Goal: Find specific page/section: Find specific page/section

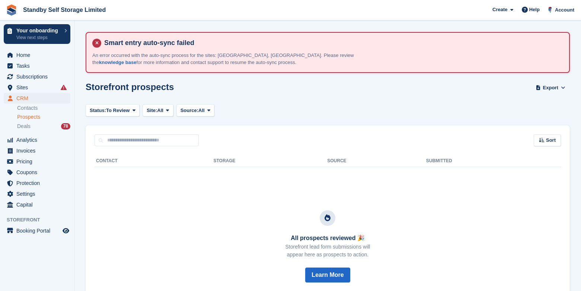
scroll to position [47, 0]
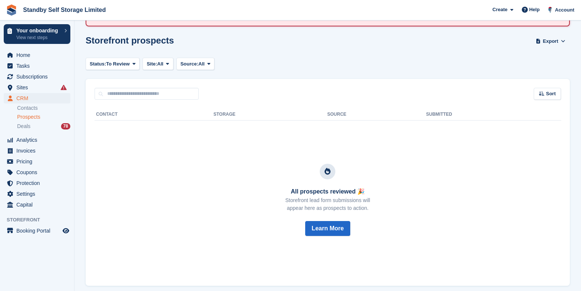
click at [36, 119] on span "Prospects" at bounding box center [28, 117] width 23 height 7
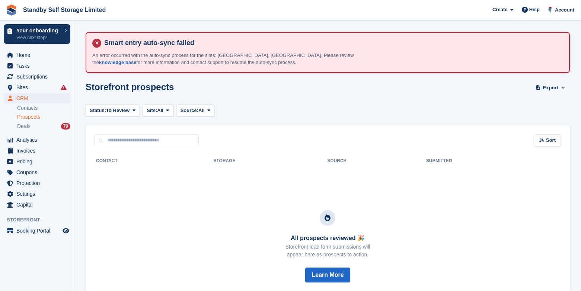
click at [35, 117] on span "Prospects" at bounding box center [28, 117] width 23 height 7
click at [32, 126] on div "Deals 79" at bounding box center [43, 126] width 53 height 7
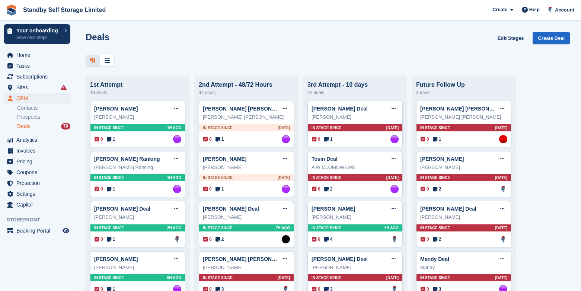
click at [30, 117] on span "Prospects" at bounding box center [28, 117] width 23 height 7
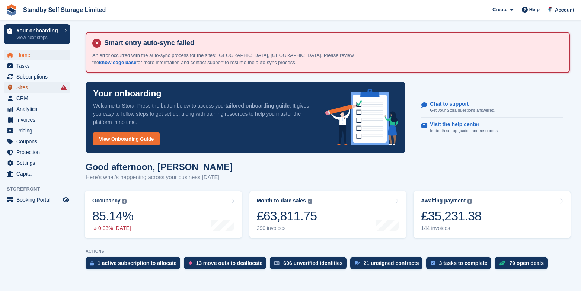
click at [33, 90] on span "Sites" at bounding box center [38, 87] width 45 height 10
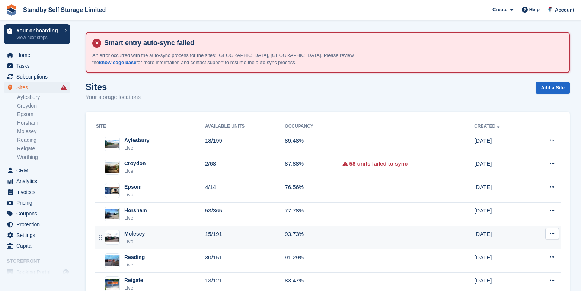
click at [182, 237] on div "Molesey Live" at bounding box center [150, 237] width 109 height 15
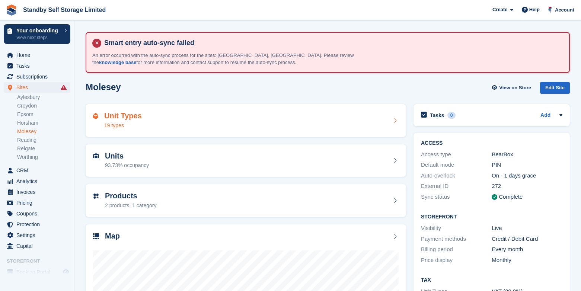
click at [167, 124] on div "Unit Types 19 types" at bounding box center [246, 121] width 306 height 18
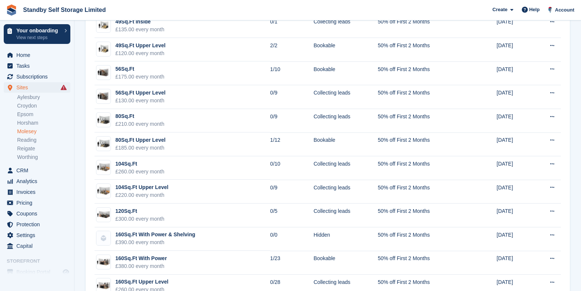
scroll to position [258, 0]
